Goal: Transaction & Acquisition: Obtain resource

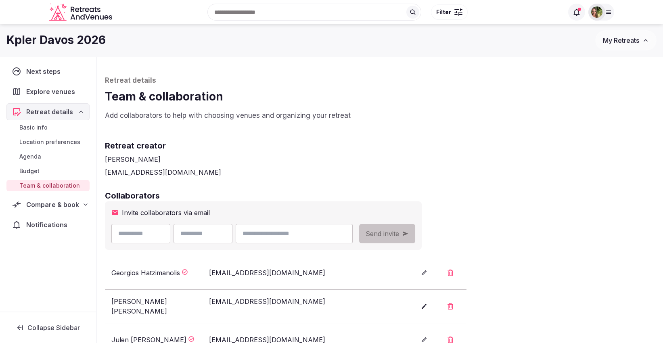
click at [617, 44] on span "My Retreats" at bounding box center [621, 40] width 36 height 8
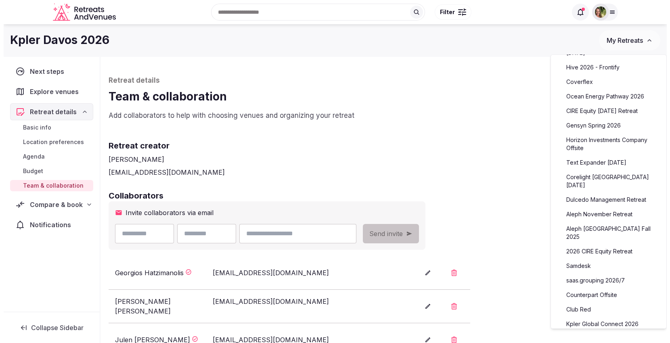
scroll to position [161, 0]
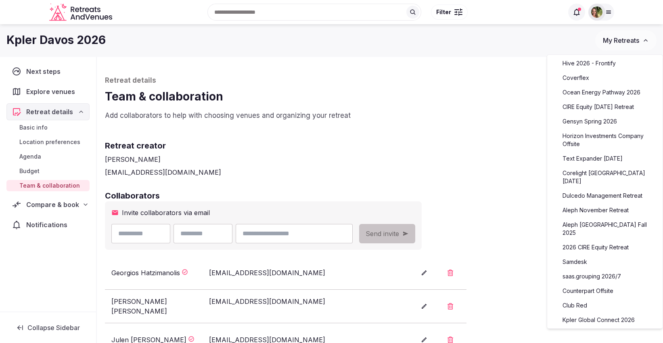
click at [592, 204] on link "Aleph November Retreat" at bounding box center [605, 210] width 99 height 13
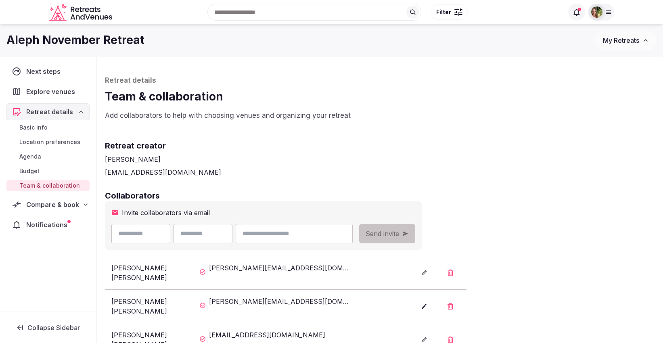
click at [40, 209] on div "Compare & book" at bounding box center [47, 204] width 83 height 17
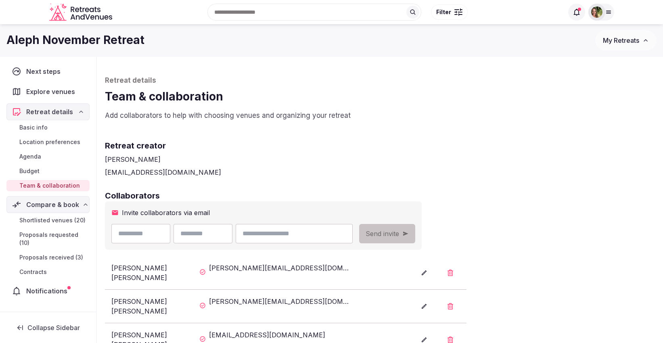
click at [53, 252] on link "Proposals received (3)" at bounding box center [47, 257] width 83 height 11
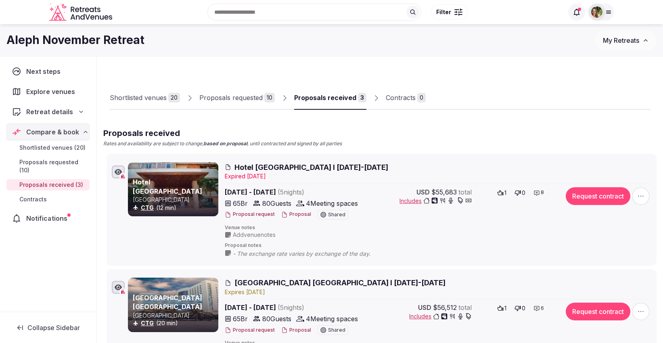
click at [45, 214] on span "Notifications" at bounding box center [48, 219] width 44 height 10
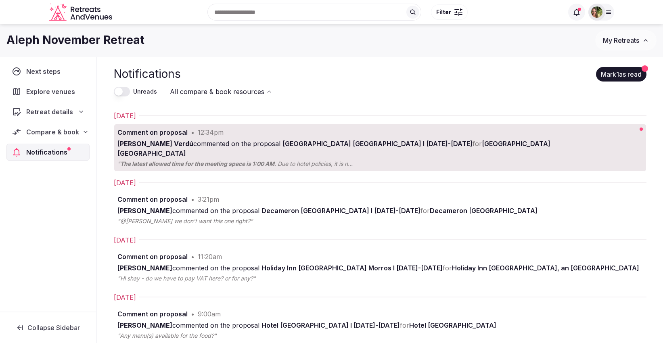
click at [58, 133] on span "Compare & book" at bounding box center [52, 132] width 53 height 10
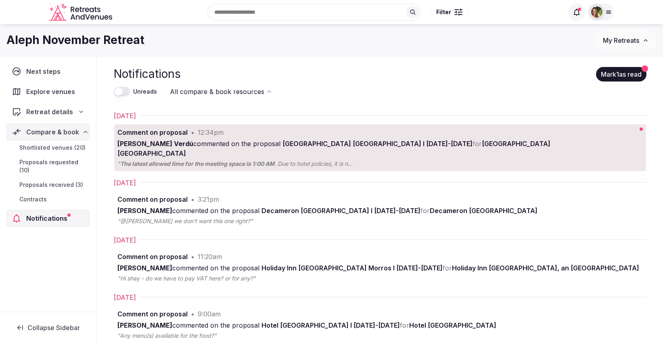
click at [43, 181] on span "Proposals received (3)" at bounding box center [51, 185] width 64 height 8
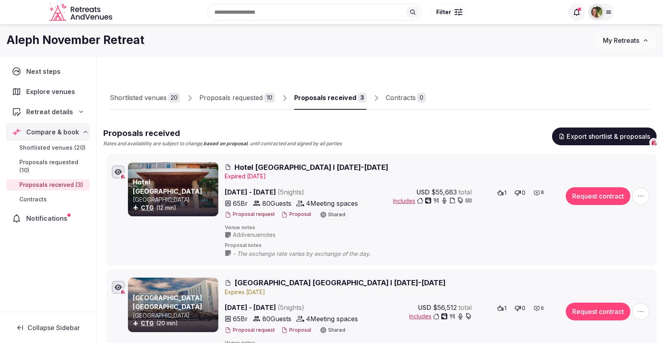
click at [293, 329] on button "Proposal" at bounding box center [296, 330] width 30 height 7
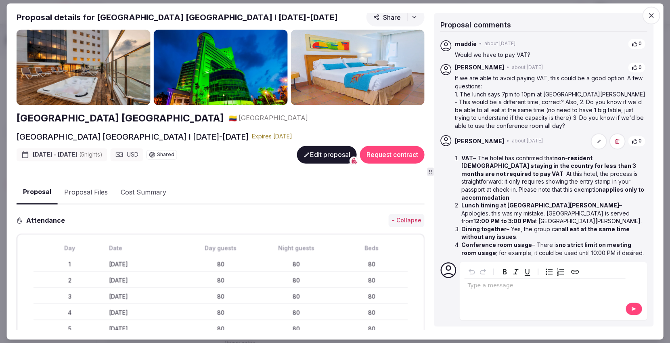
scroll to position [3, 0]
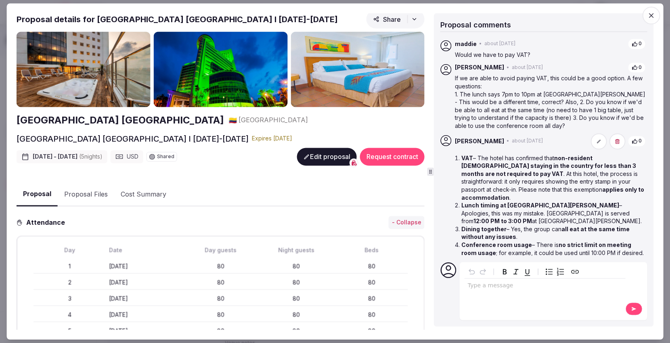
click at [77, 193] on button "Proposal Files" at bounding box center [86, 194] width 57 height 23
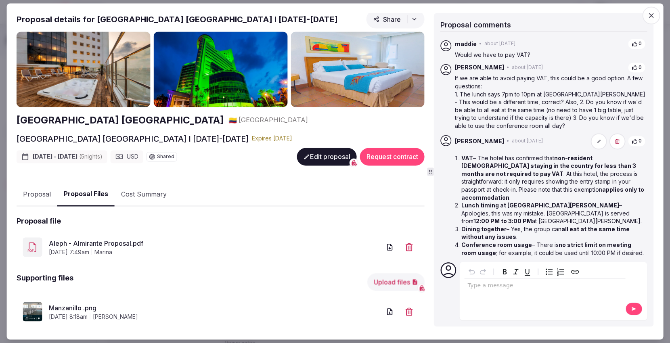
click at [107, 239] on link "Aleph - Almirante Proposal.pdf" at bounding box center [215, 244] width 332 height 10
